Goal: Information Seeking & Learning: Learn about a topic

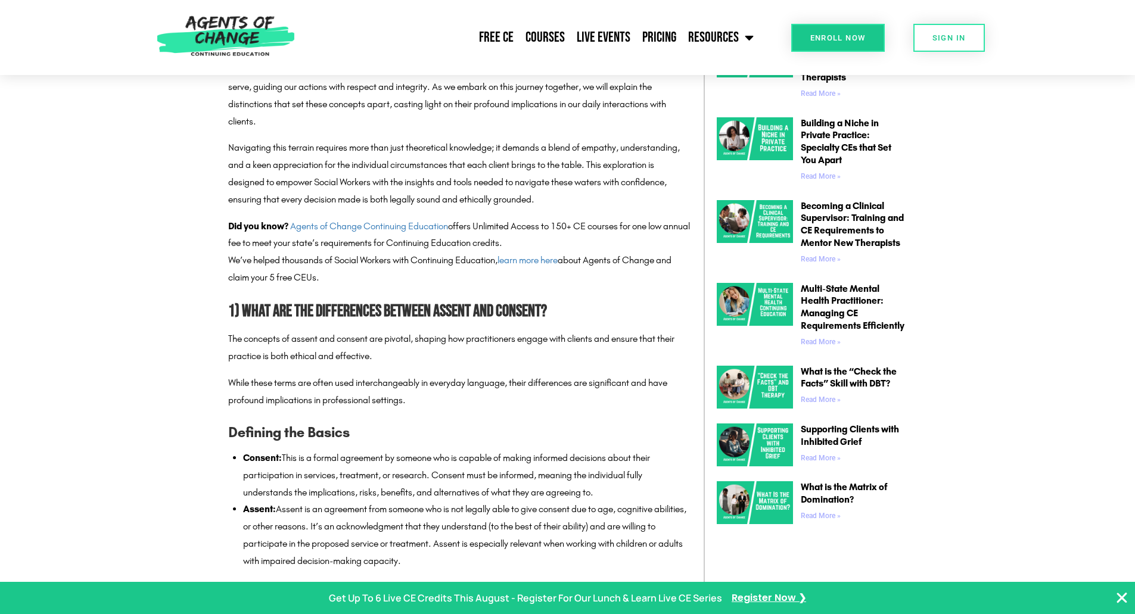
scroll to position [775, 0]
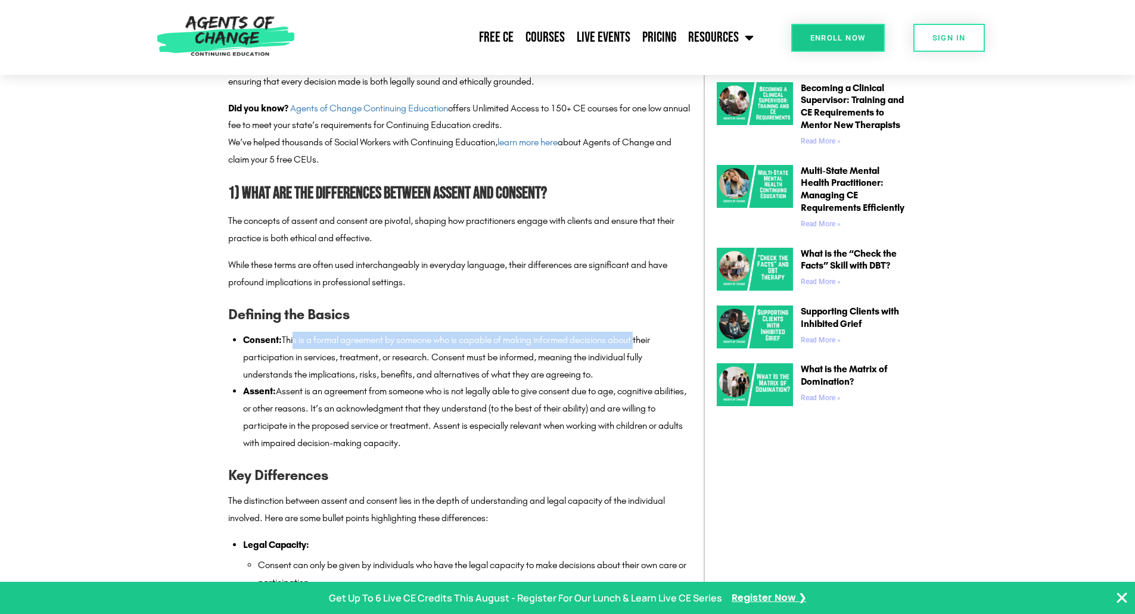
drag, startPoint x: 381, startPoint y: 346, endPoint x: 643, endPoint y: 341, distance: 261.6
click at [643, 341] on li "Consent: This is a formal agreement by someone who is capable of making informe…" at bounding box center [467, 357] width 449 height 51
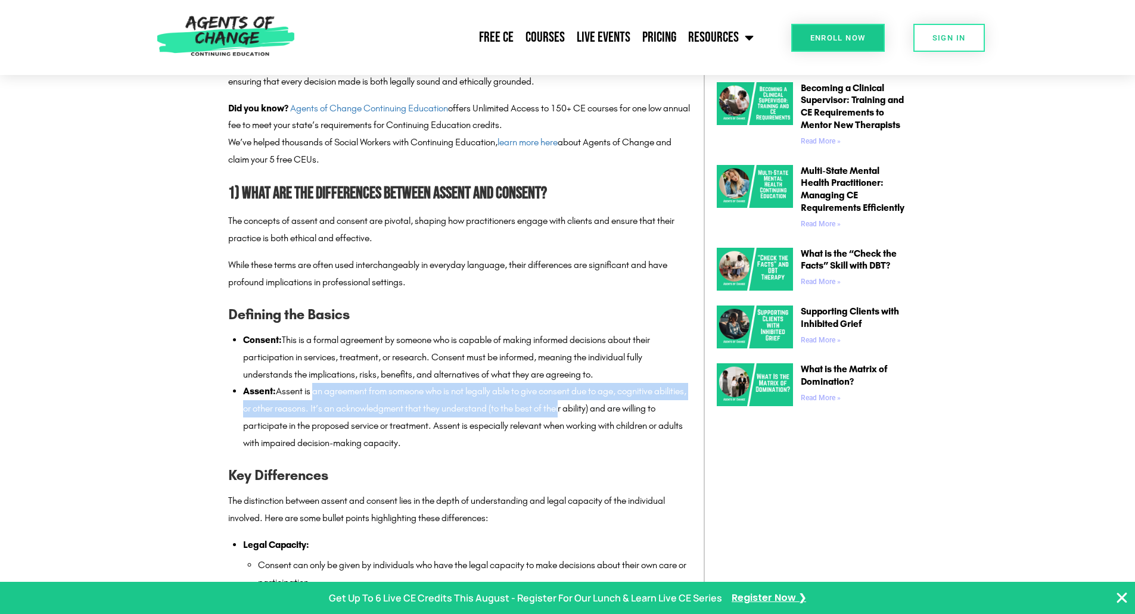
drag, startPoint x: 311, startPoint y: 392, endPoint x: 598, endPoint y: 402, distance: 286.7
click at [598, 402] on li "Assent: Assent is an agreement from someone who is not legally able to give con…" at bounding box center [467, 417] width 449 height 69
click at [429, 385] on li "Assent: Assent is an agreement from someone who is not legally able to give con…" at bounding box center [467, 417] width 449 height 69
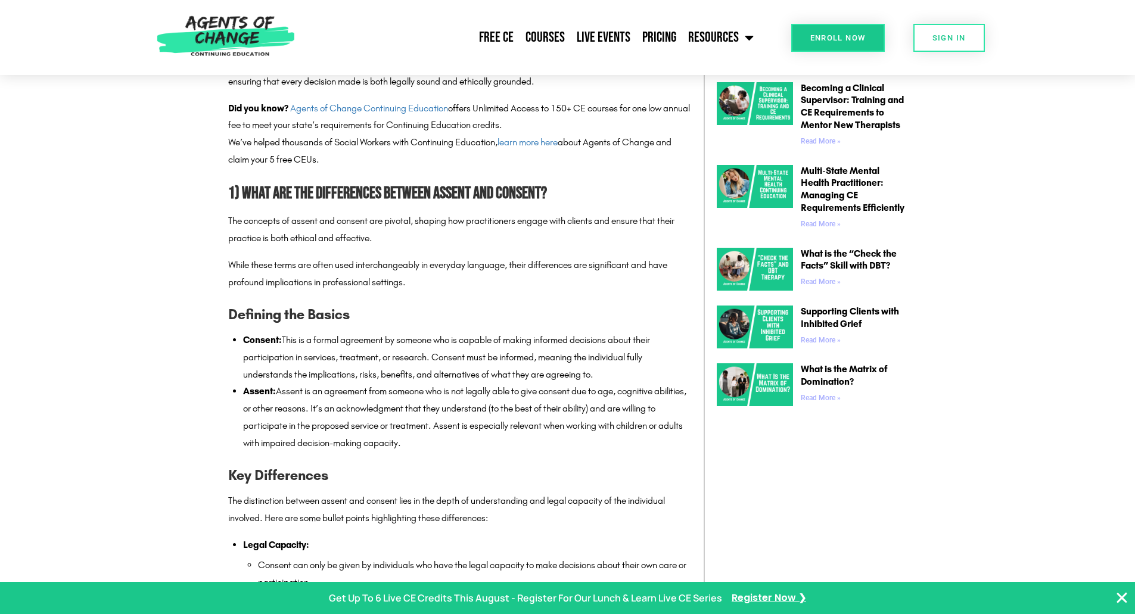
drag, startPoint x: 355, startPoint y: 405, endPoint x: 596, endPoint y: 441, distance: 244.1
click at [596, 441] on li "Assent: Assent is an agreement from someone who is not legally able to give con…" at bounding box center [467, 417] width 449 height 69
click at [451, 437] on li "Assent: Assent is an agreement from someone who is not legally able to give con…" at bounding box center [467, 417] width 449 height 69
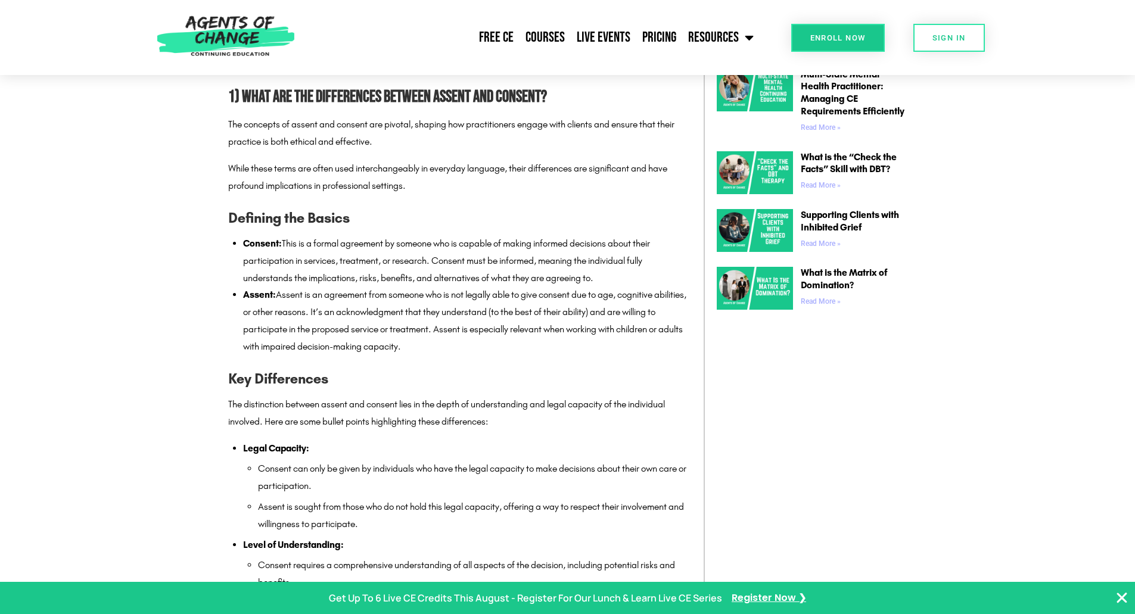
scroll to position [894, 0]
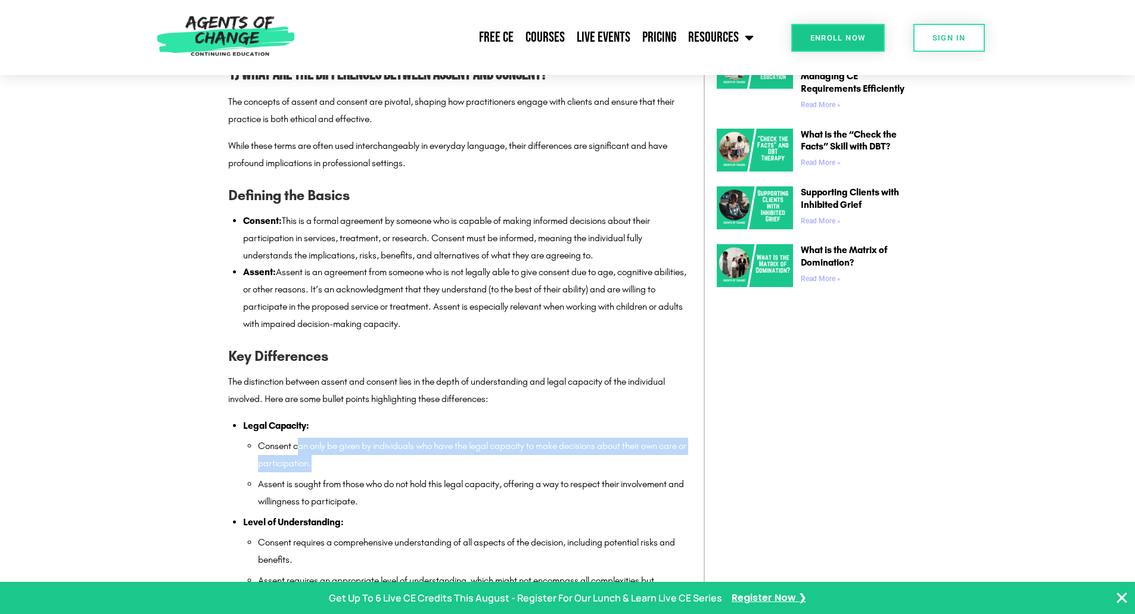
drag, startPoint x: 300, startPoint y: 447, endPoint x: 440, endPoint y: 464, distance: 140.4
click at [440, 464] on li "Consent can only be given by individuals who have the legal capacity to make de…" at bounding box center [475, 455] width 434 height 35
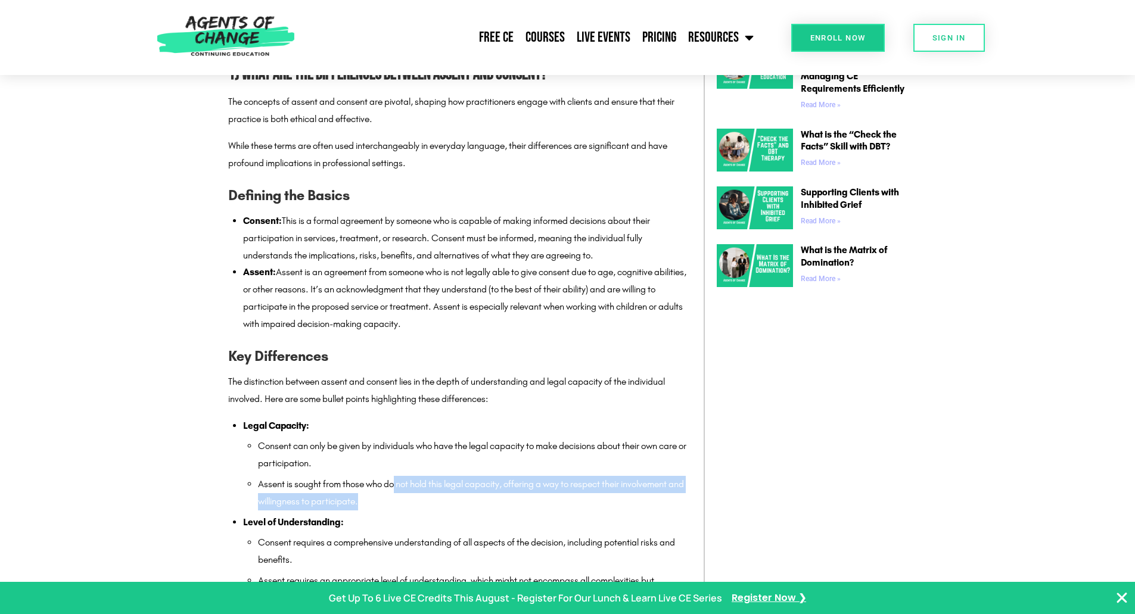
drag, startPoint x: 396, startPoint y: 483, endPoint x: 506, endPoint y: 502, distance: 111.3
click at [506, 502] on li "Assent is sought from those who do not hold this legal capacity, offering a way…" at bounding box center [475, 493] width 434 height 35
click at [464, 503] on li "Assent is sought from those who do not hold this legal capacity, offering a way…" at bounding box center [475, 493] width 434 height 35
